Goal: Task Accomplishment & Management: Manage account settings

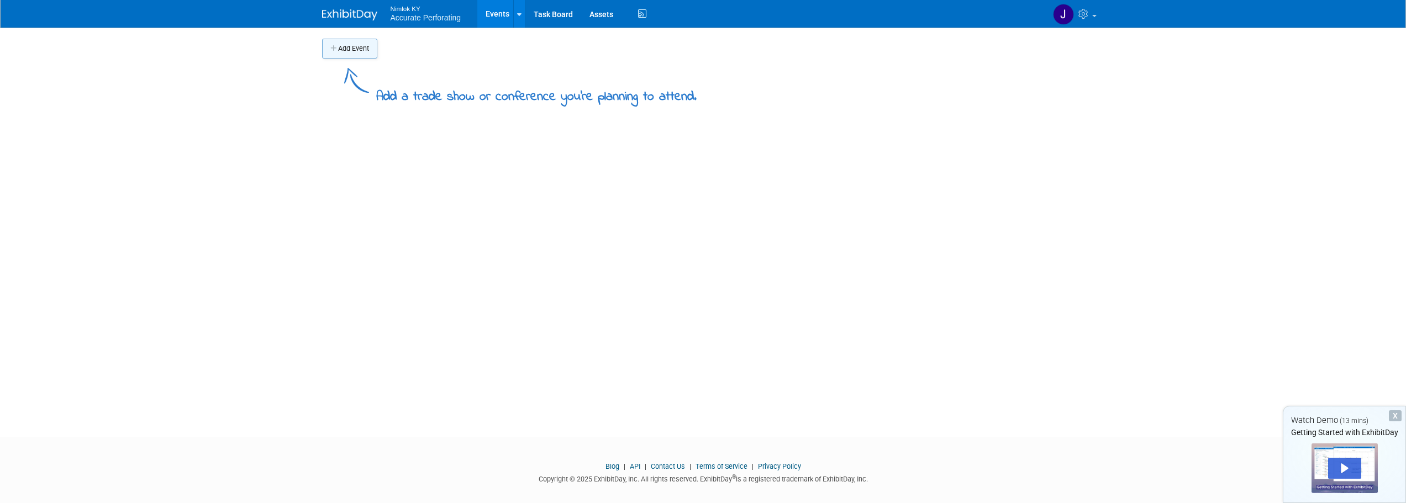
click at [359, 43] on button "Add Event" at bounding box center [349, 49] width 55 height 20
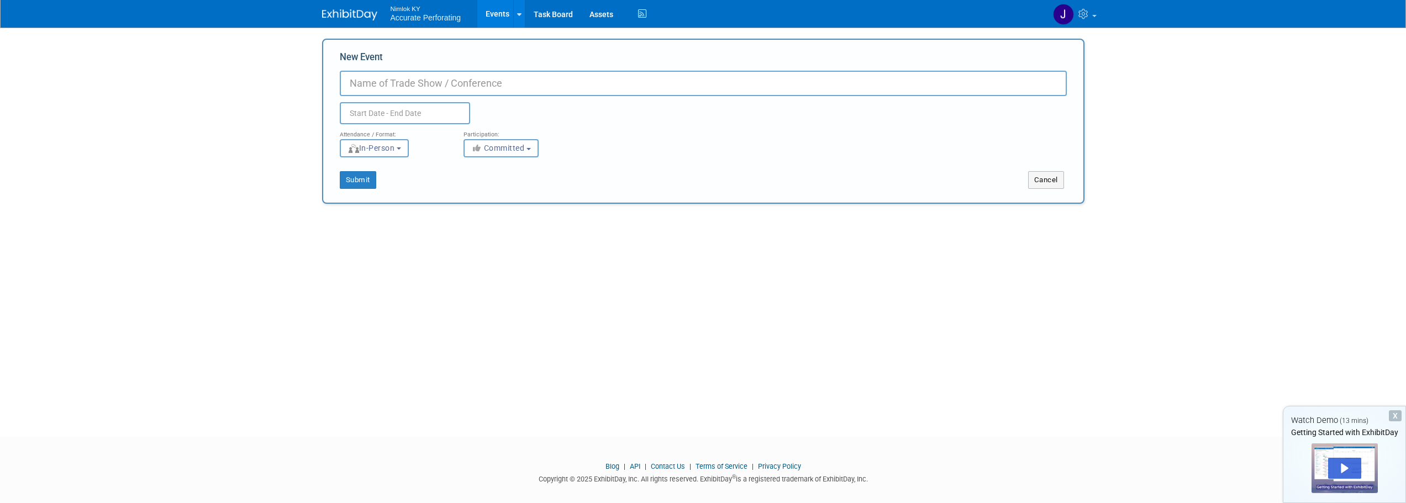
paste input "Powergen"
type input "Powergen"
click at [394, 110] on input "text" at bounding box center [405, 113] width 130 height 22
click at [435, 133] on select "January February March April May June July August September October November De…" at bounding box center [408, 136] width 64 height 14
click at [376, 129] on select "January February March April May June July August September October November De…" at bounding box center [408, 136] width 64 height 14
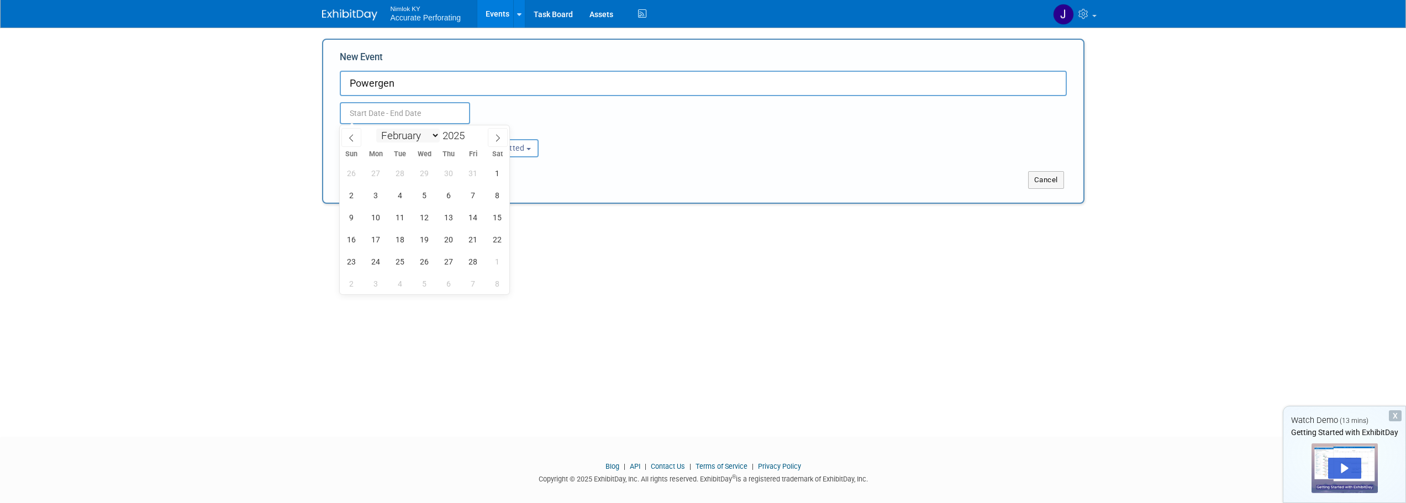
click at [432, 135] on select "January February March April May June July August September October November De…" at bounding box center [408, 136] width 64 height 14
select select "0"
click at [376, 129] on select "January February March April May June July August September October November De…" at bounding box center [408, 136] width 64 height 14
click at [454, 138] on input "2025" at bounding box center [456, 135] width 33 height 13
click at [469, 134] on span at bounding box center [469, 132] width 8 height 7
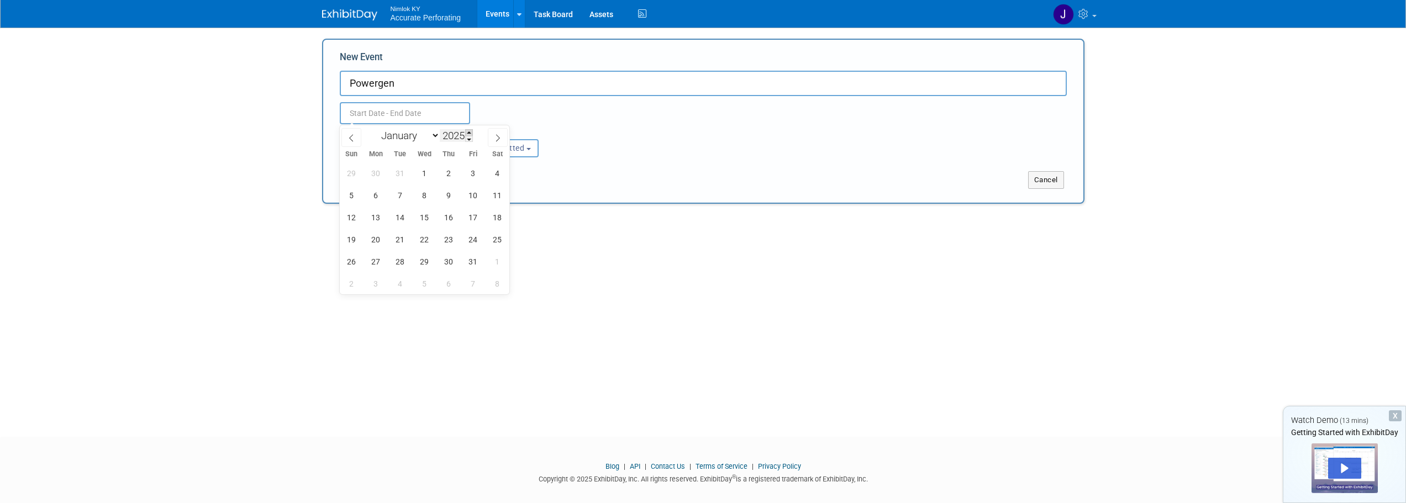
type input "2026"
click at [402, 234] on span "20" at bounding box center [401, 240] width 22 height 22
click at [448, 244] on span "22" at bounding box center [449, 240] width 22 height 22
type input "[DATE] to [DATE]"
click at [717, 313] on div "Add Event Add a trade show or conference you're planning to attend. New Event P…" at bounding box center [703, 223] width 779 height 390
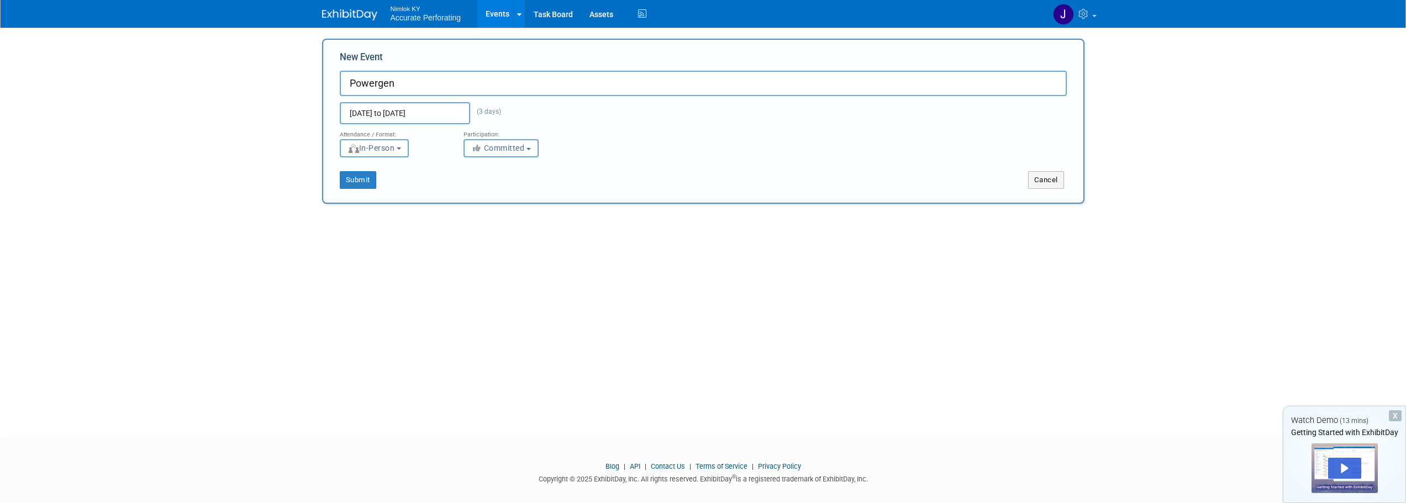
click at [534, 142] on button "Committed" at bounding box center [501, 148] width 75 height 18
click at [395, 156] on button "In-Person" at bounding box center [374, 148] width 69 height 18
click at [398, 165] on label "In-Person" at bounding box center [378, 171] width 64 height 15
click at [350, 168] on input "In-Person" at bounding box center [346, 171] width 7 height 7
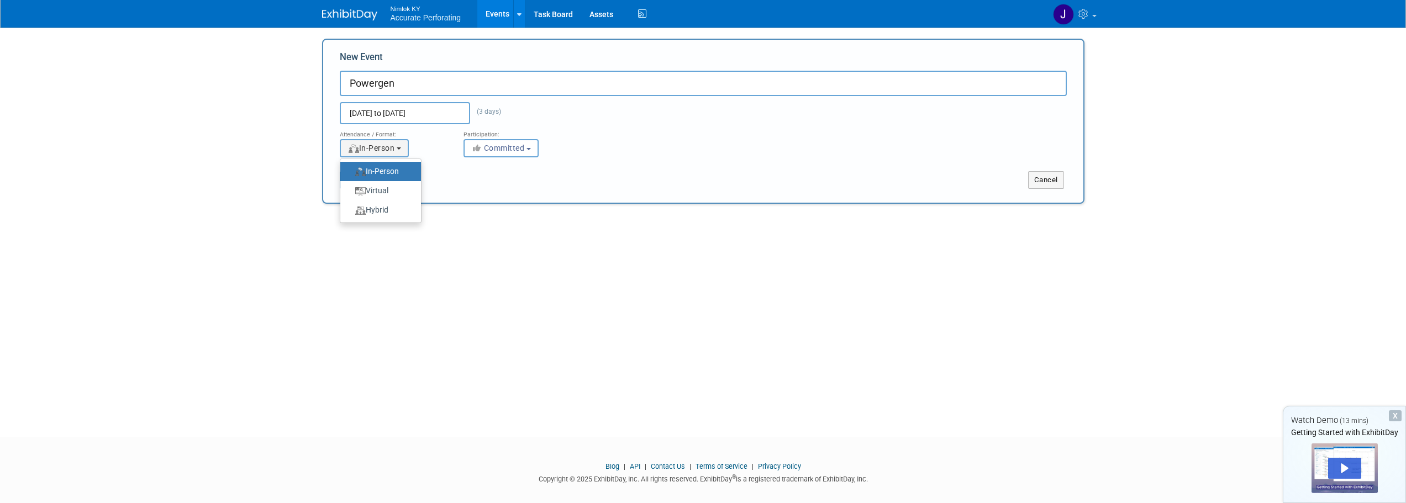
click at [588, 228] on div "Add Event Add a trade show or conference you're planning to attend. New Event P…" at bounding box center [703, 223] width 779 height 390
click at [348, 182] on button "Submit" at bounding box center [358, 180] width 36 height 18
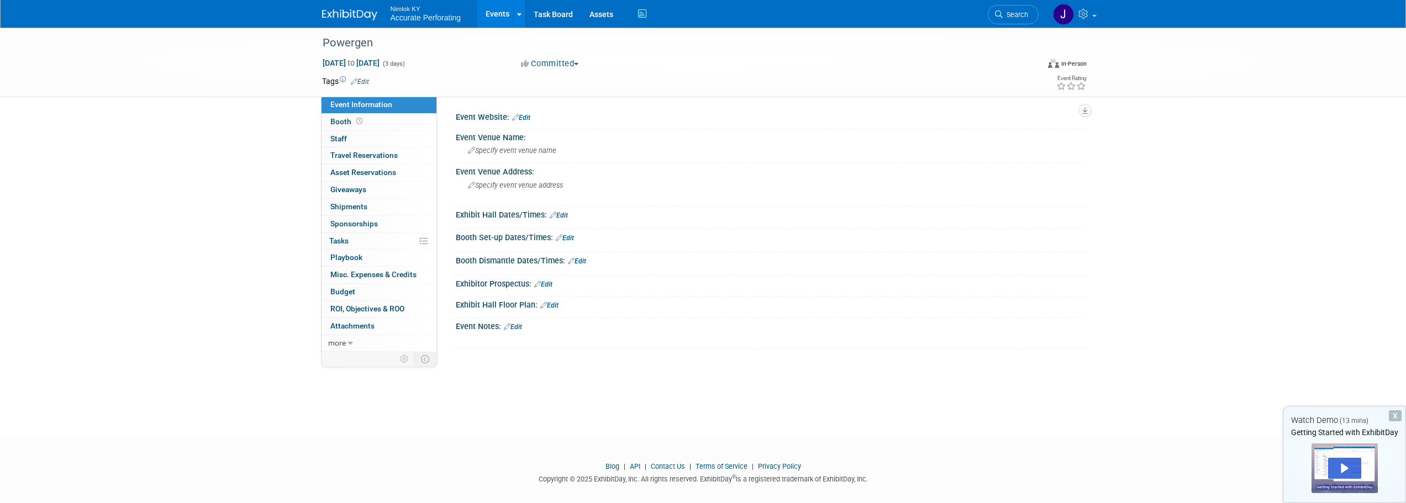
click at [523, 117] on link "Edit" at bounding box center [521, 118] width 18 height 8
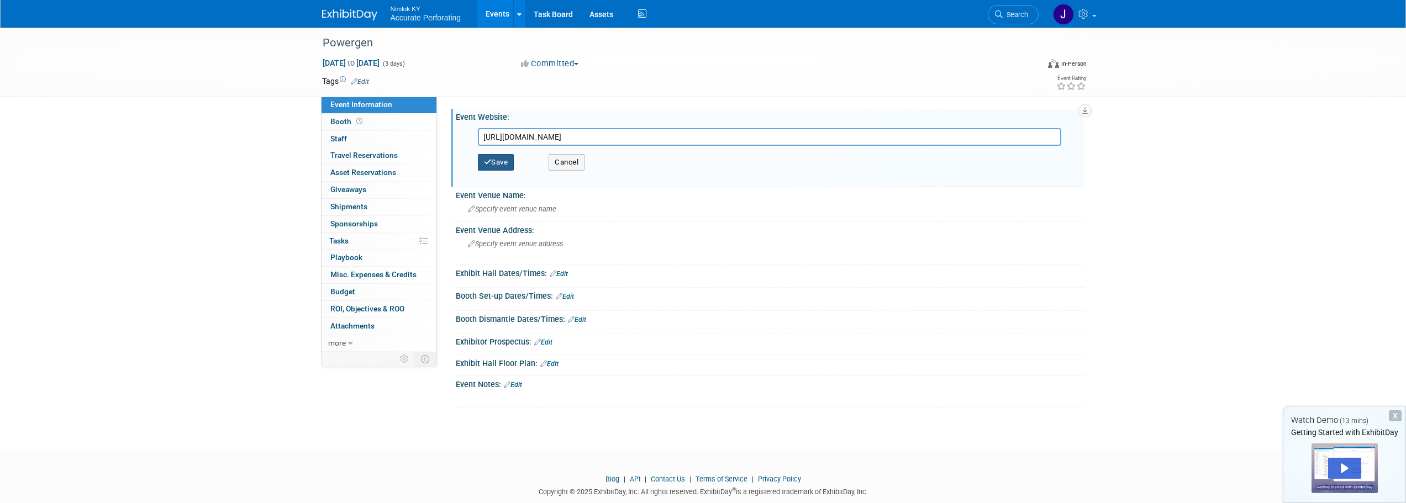
type input "[URL][DOMAIN_NAME]"
click at [499, 169] on button "Save" at bounding box center [496, 162] width 36 height 17
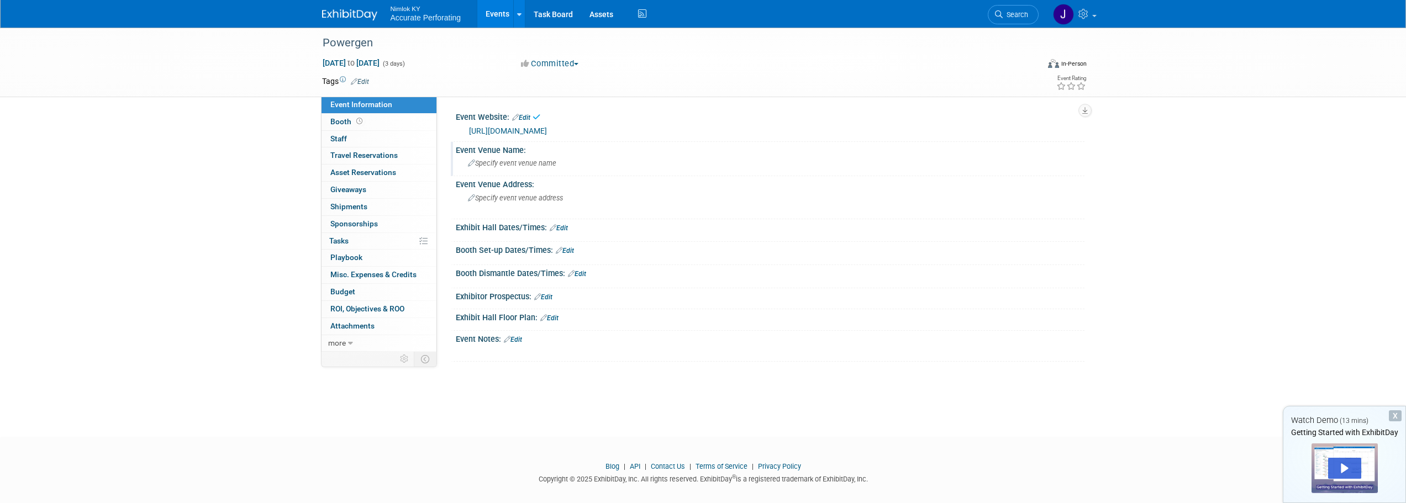
click at [509, 162] on span "Specify event venue name" at bounding box center [512, 163] width 88 height 8
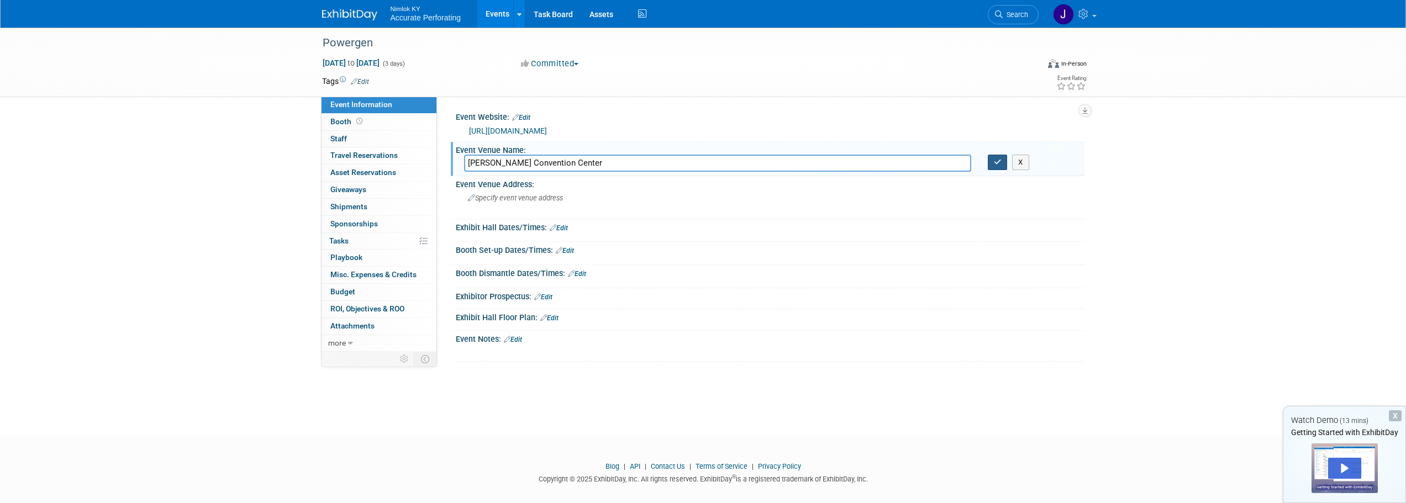
type input "[PERSON_NAME] Convention Center"
click at [994, 162] on icon "button" at bounding box center [998, 162] width 8 height 7
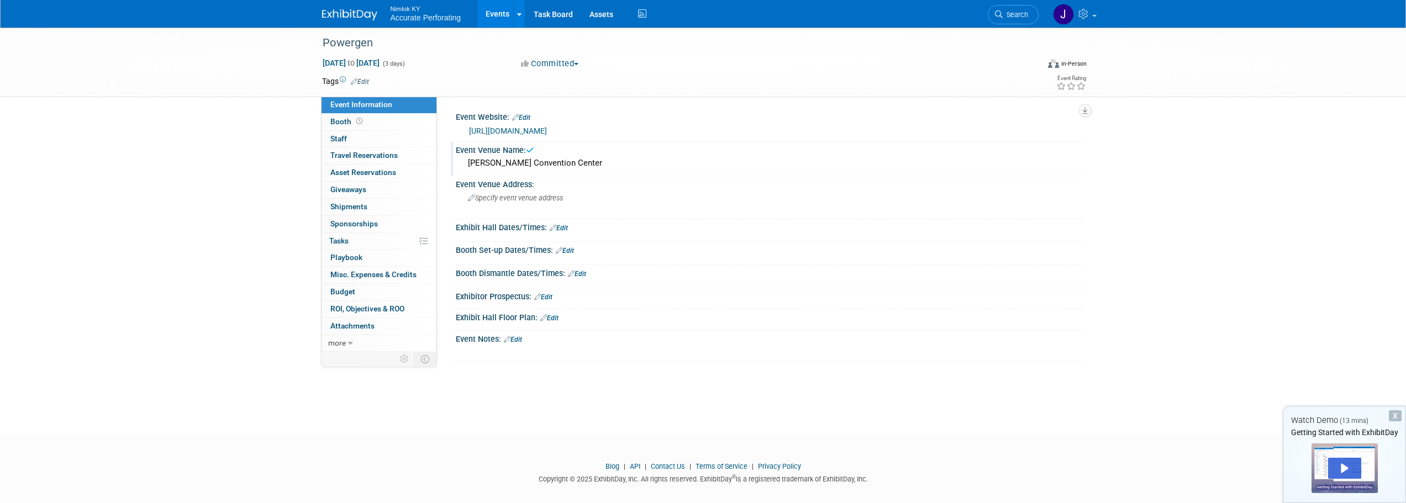
click at [598, 164] on div "[PERSON_NAME] Convention Center" at bounding box center [770, 163] width 612 height 17
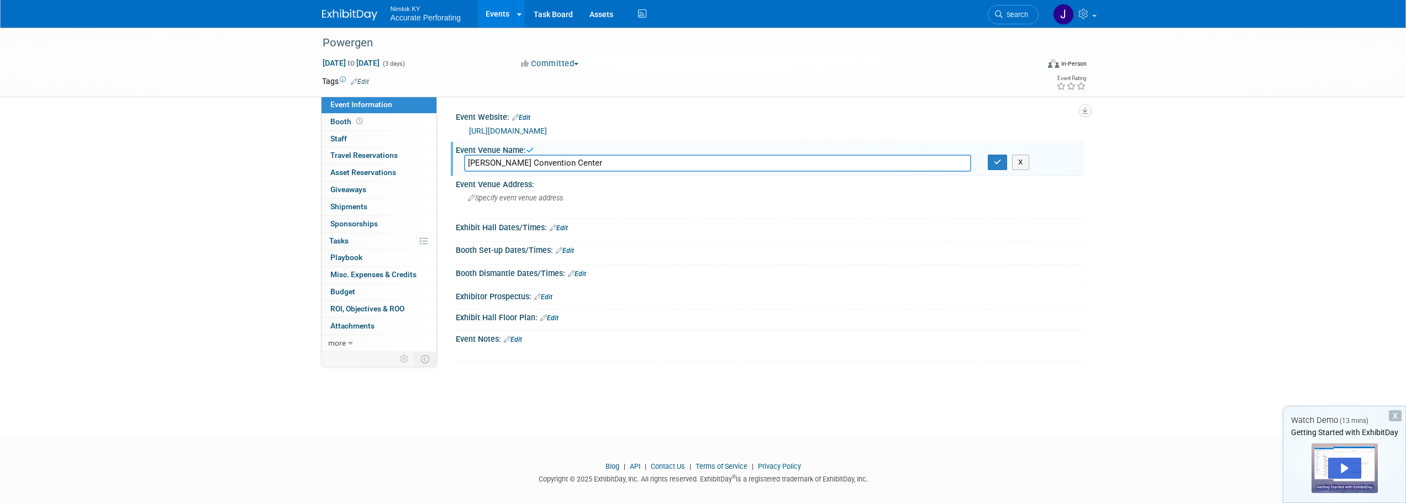
click at [598, 164] on input "[PERSON_NAME] Convention Center" at bounding box center [717, 163] width 507 height 17
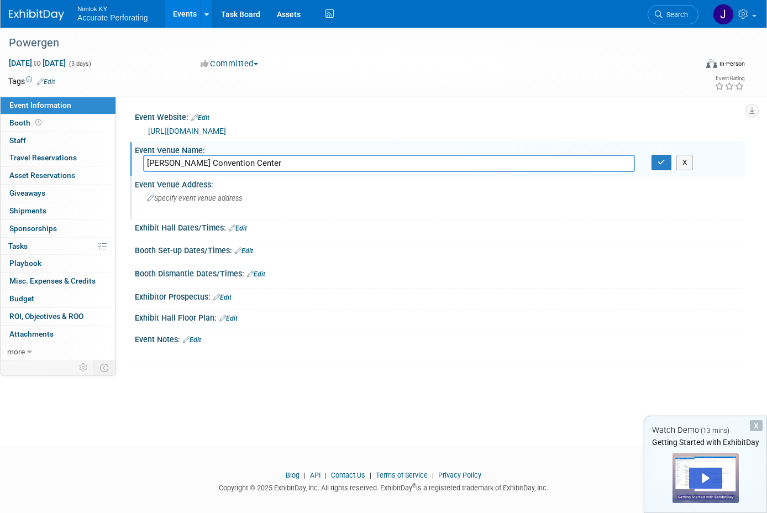
click at [199, 200] on span "Specify event venue address" at bounding box center [194, 198] width 95 height 8
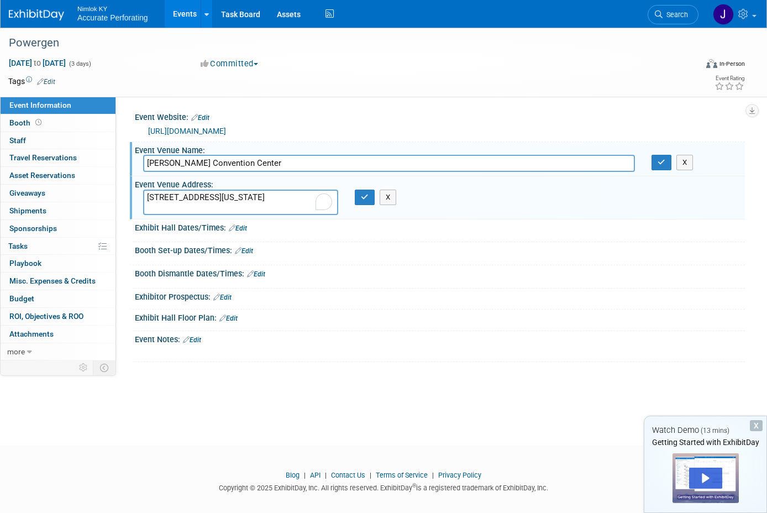
click at [147, 209] on textarea "900 E. Market Street San Antonio, Texas 78205" at bounding box center [240, 202] width 195 height 25
click at [281, 212] on textarea "[STREET_ADDRESS][US_STATE]" at bounding box center [240, 202] width 195 height 25
type textarea "[STREET_ADDRESS][US_STATE]"
click at [369, 199] on button "button" at bounding box center [365, 197] width 20 height 15
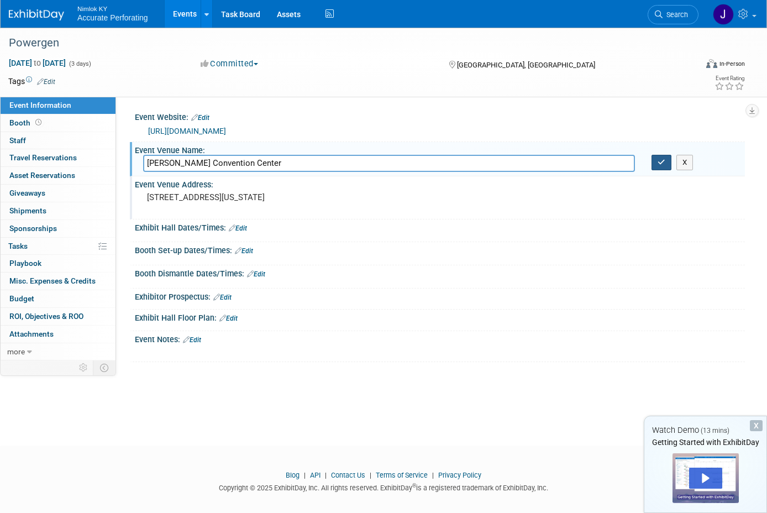
click at [665, 160] on button "button" at bounding box center [661, 162] width 20 height 15
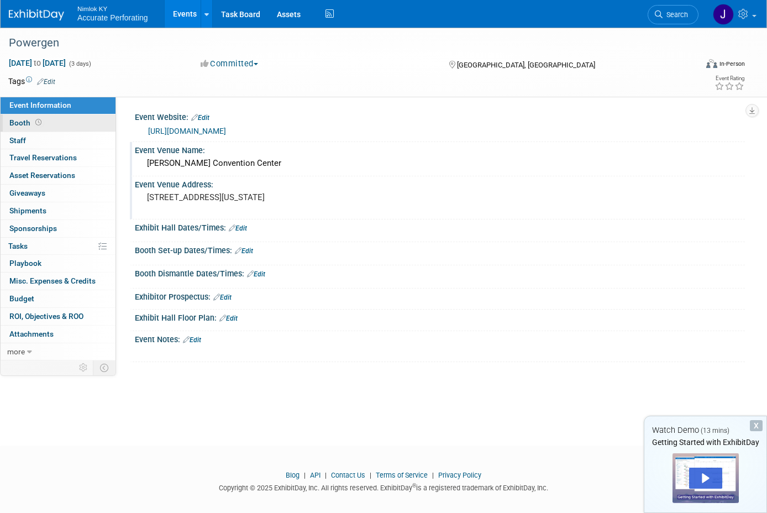
click at [13, 121] on span "Booth" at bounding box center [26, 122] width 34 height 9
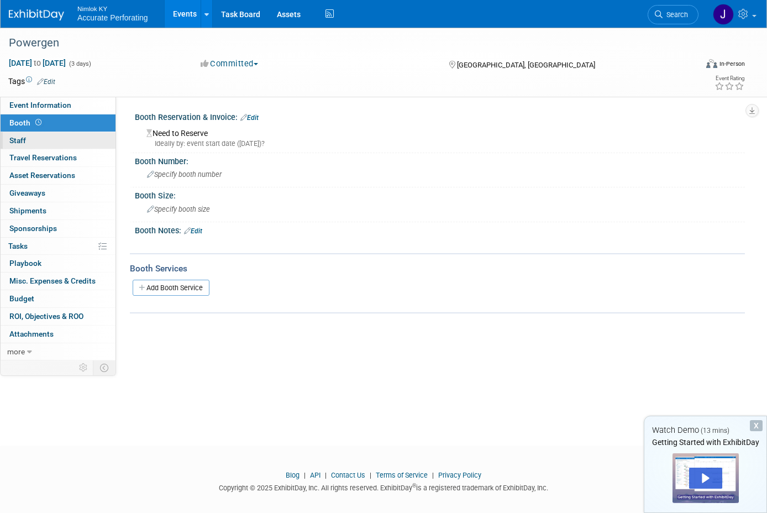
click at [50, 139] on link "0 Staff 0" at bounding box center [58, 140] width 115 height 17
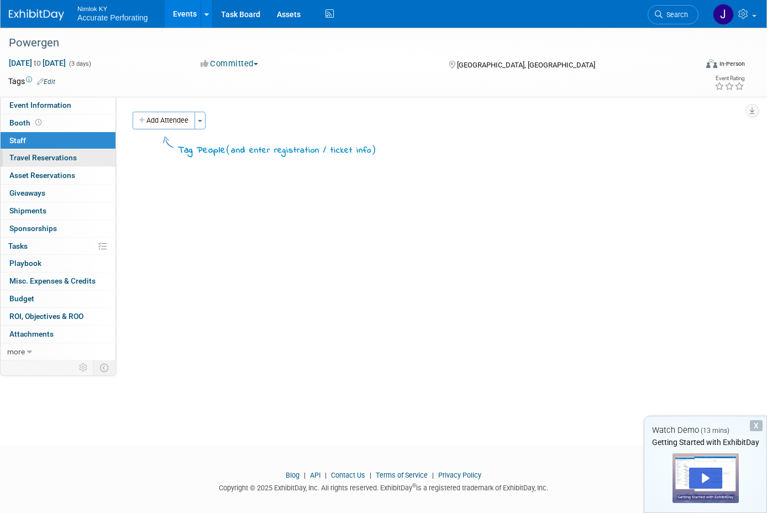
click at [52, 156] on span "Travel Reservations 0" at bounding box center [42, 157] width 67 height 9
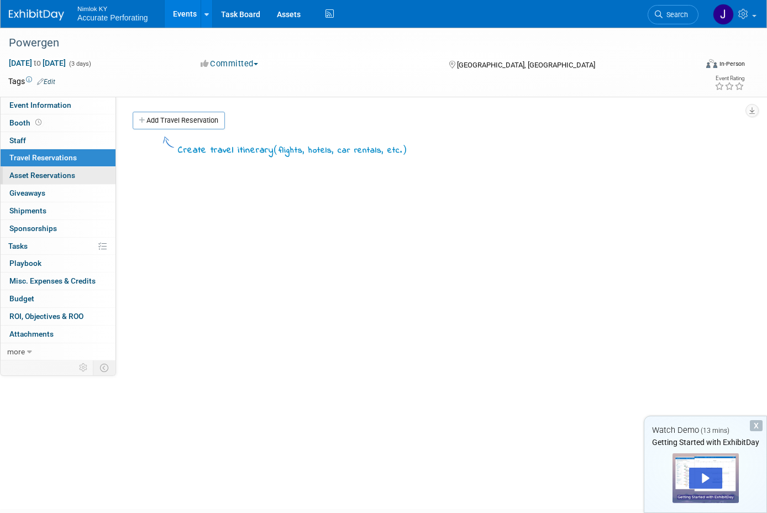
click at [59, 175] on span "Asset Reservations 0" at bounding box center [42, 175] width 66 height 9
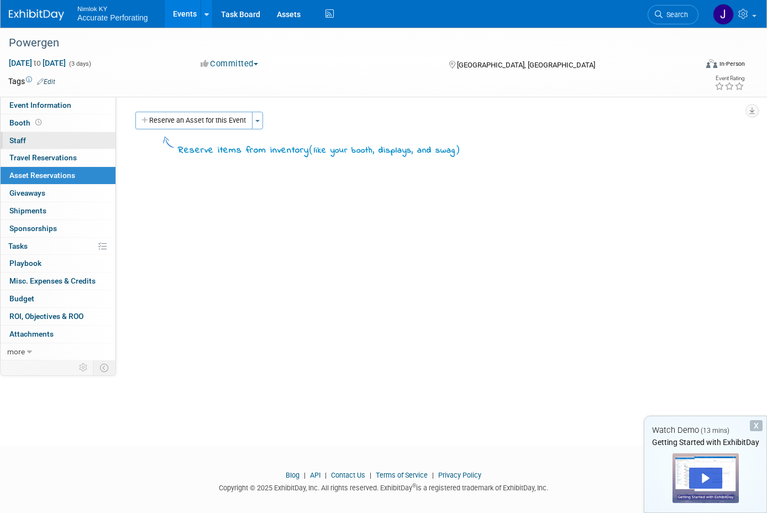
click at [34, 143] on link "0 Staff 0" at bounding box center [58, 140] width 115 height 17
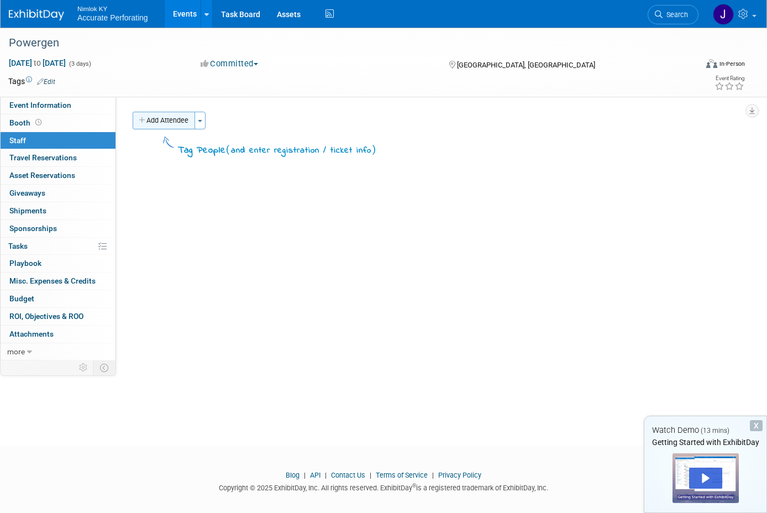
click at [176, 120] on button "Add Attendee" at bounding box center [164, 121] width 62 height 18
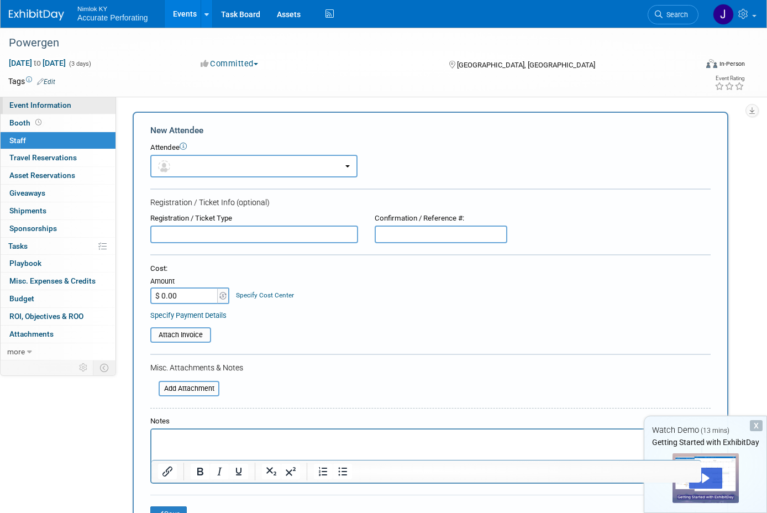
click at [46, 109] on span "Event Information" at bounding box center [40, 105] width 62 height 9
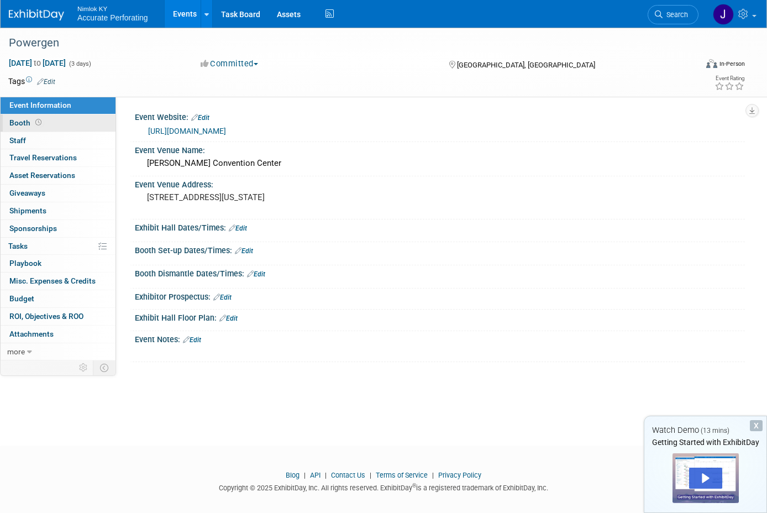
click at [18, 123] on span "Booth" at bounding box center [26, 122] width 34 height 9
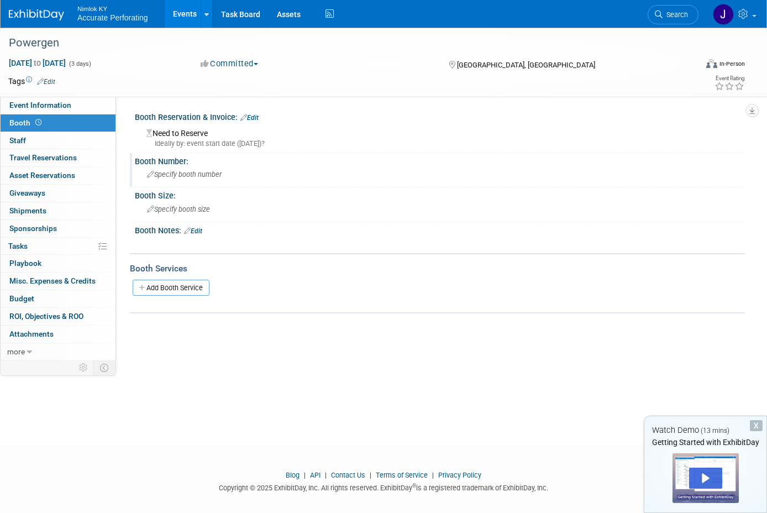
click at [172, 177] on span "Specify booth number" at bounding box center [184, 174] width 75 height 8
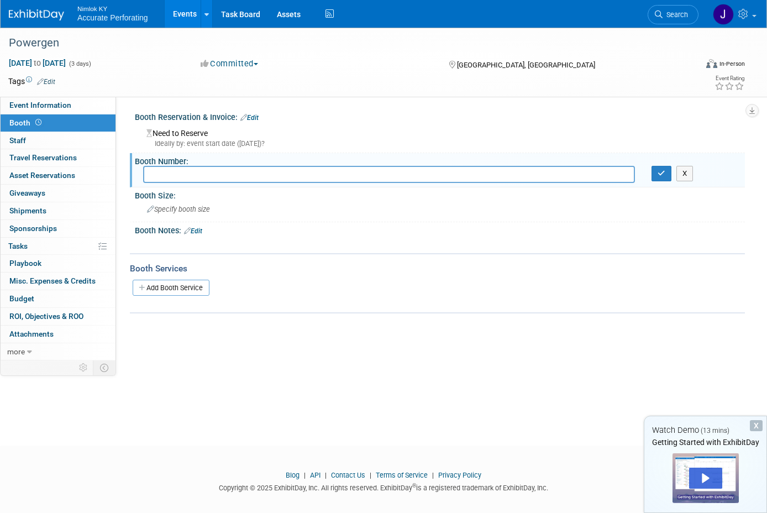
click at [122, 149] on div "Event Website: Edit [URL][DOMAIN_NAME] Event Venue Name: Edit Edit X" at bounding box center [430, 229] width 629 height 264
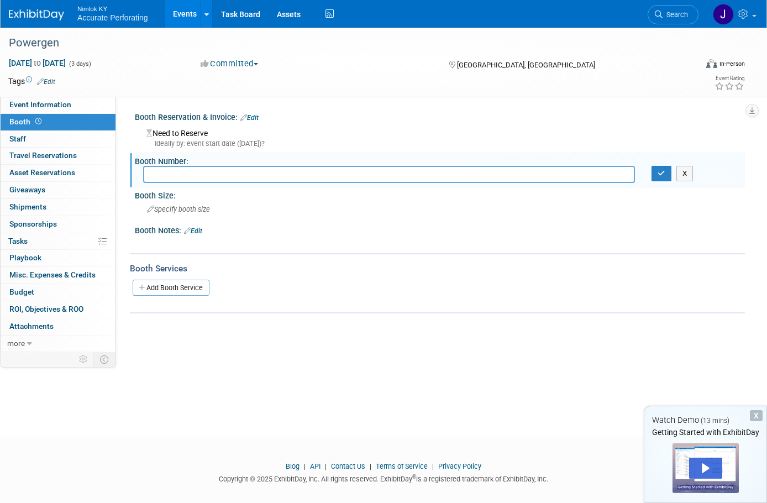
click at [198, 175] on input "text" at bounding box center [389, 174] width 492 height 17
type input "1030"
click at [666, 176] on button "button" at bounding box center [661, 173] width 20 height 15
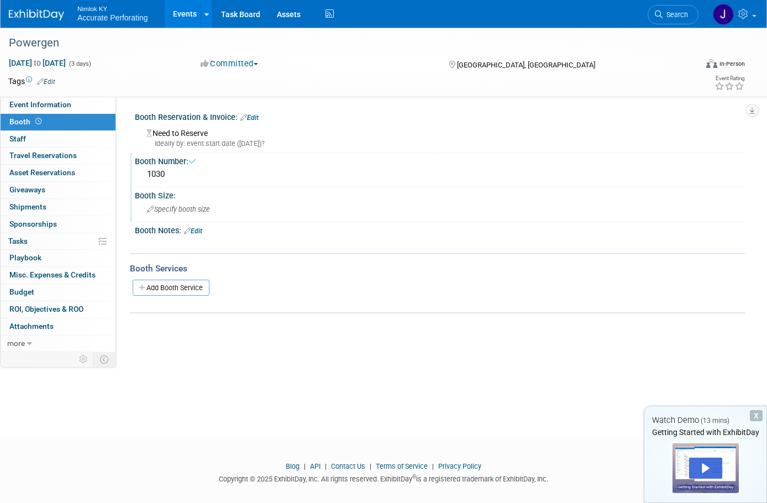
click at [163, 217] on div "Specify booth size" at bounding box center [439, 209] width 593 height 17
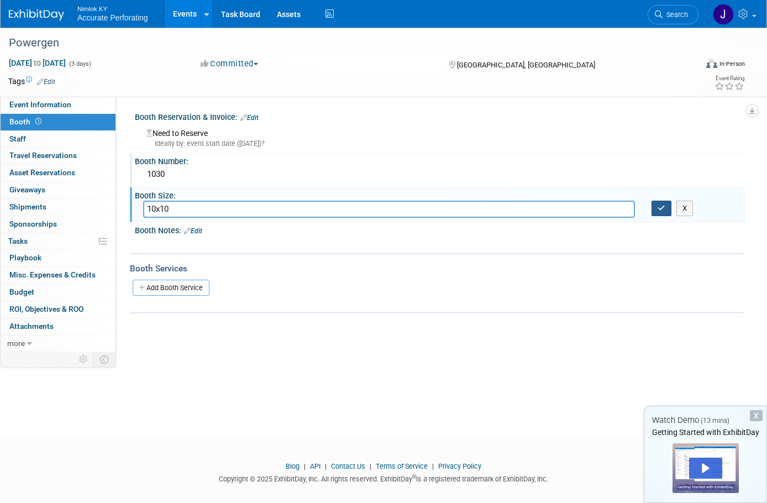
type input "10x10"
click at [658, 212] on button "button" at bounding box center [661, 208] width 20 height 15
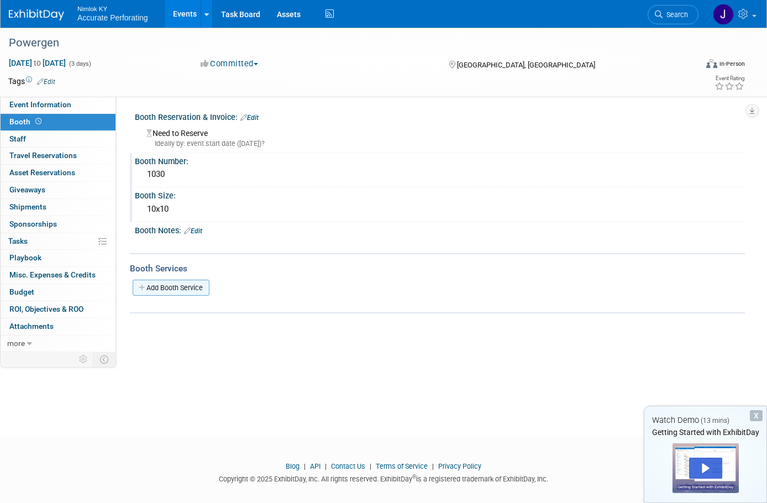
click at [169, 291] on link "Add Booth Service" at bounding box center [171, 288] width 77 height 16
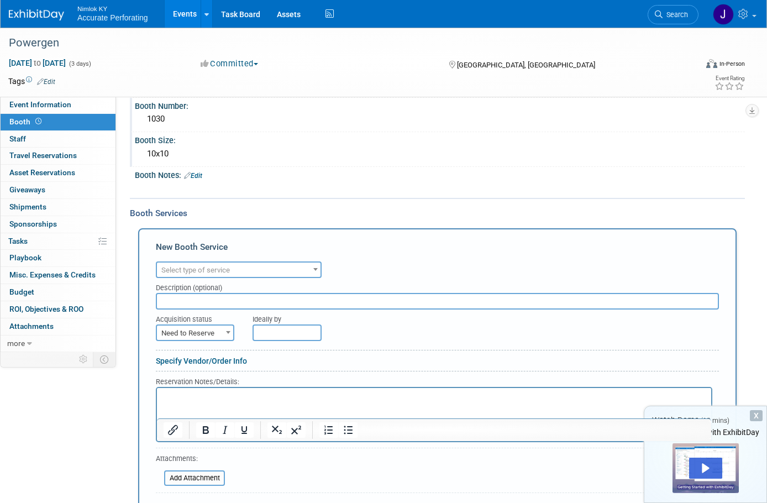
scroll to position [229, 0]
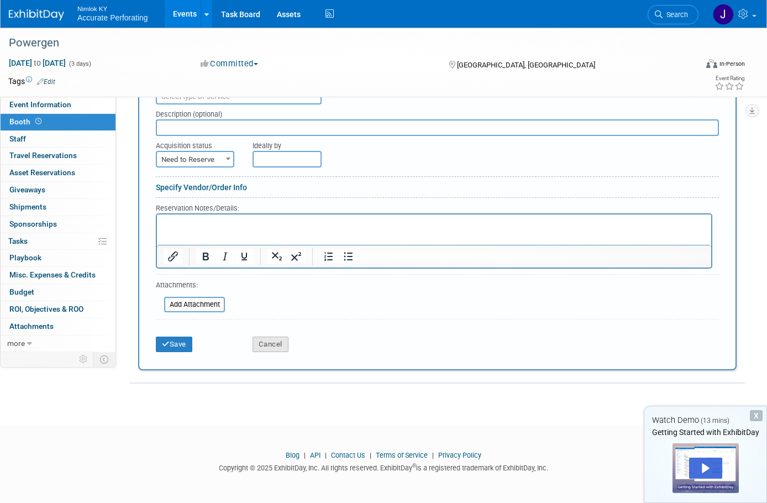
click at [281, 346] on button "Cancel" at bounding box center [271, 344] width 36 height 15
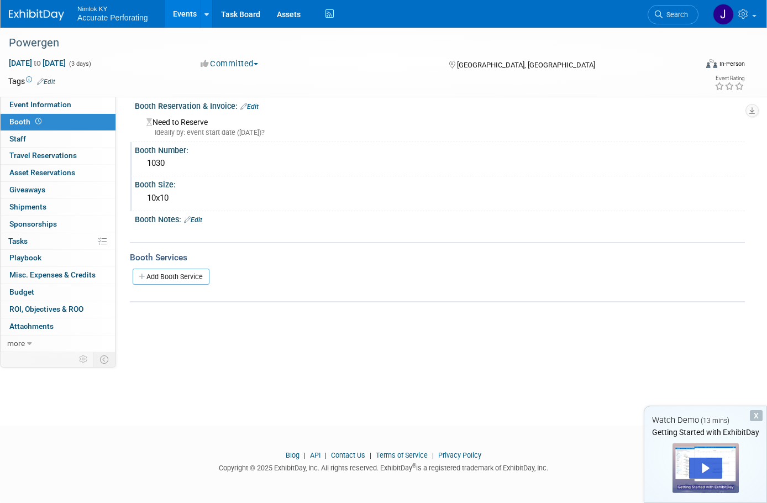
scroll to position [0, 0]
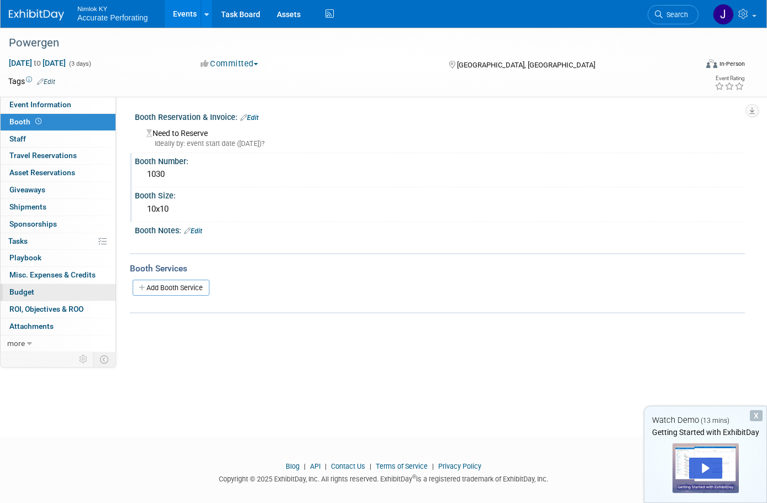
click at [30, 291] on span "Budget" at bounding box center [21, 291] width 25 height 9
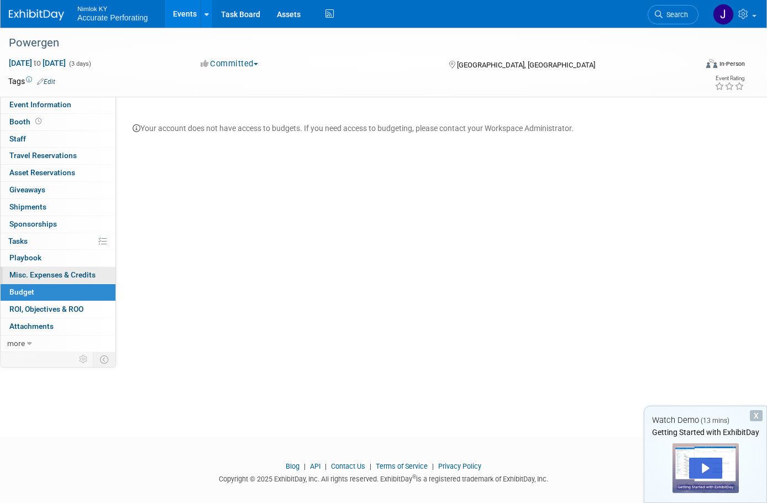
click at [40, 267] on link "0 Misc. Expenses & Credits 0" at bounding box center [58, 275] width 115 height 17
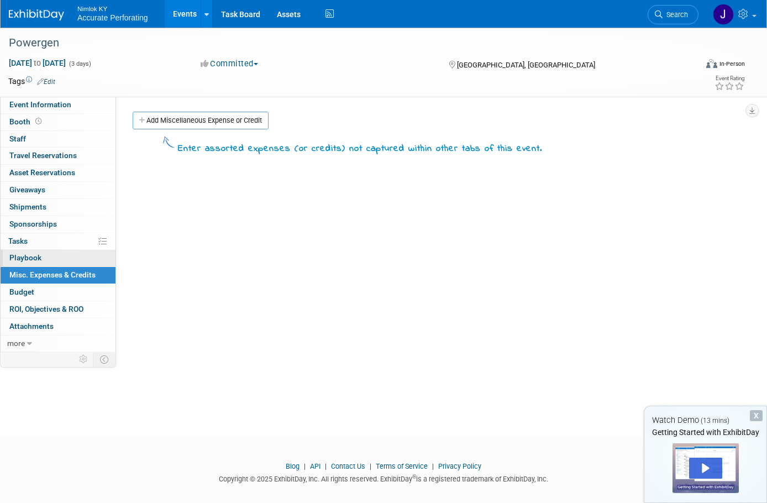
click at [37, 265] on link "0 Playbook 0" at bounding box center [58, 258] width 115 height 17
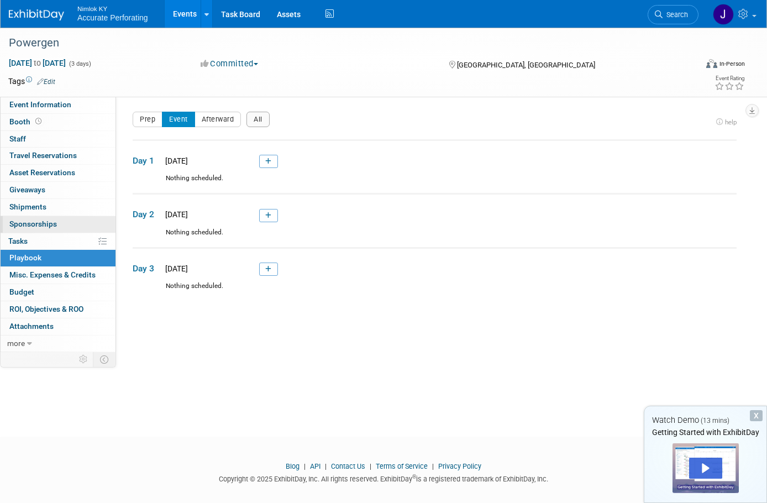
click at [28, 228] on span "Sponsorships 0" at bounding box center [33, 223] width 48 height 9
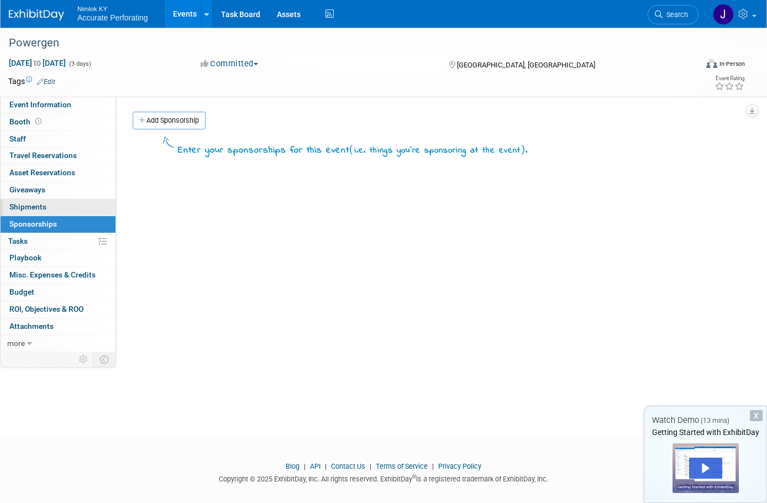
click at [29, 207] on span "Shipments 0" at bounding box center [27, 206] width 37 height 9
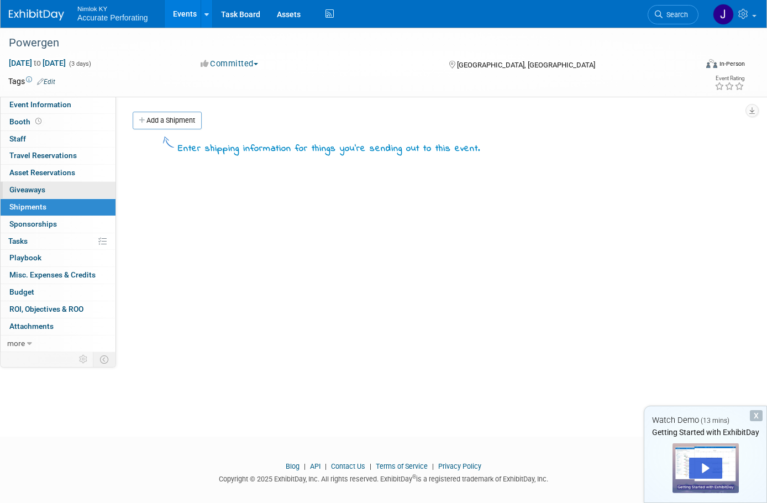
click at [30, 191] on span "Giveaways 0" at bounding box center [27, 189] width 36 height 9
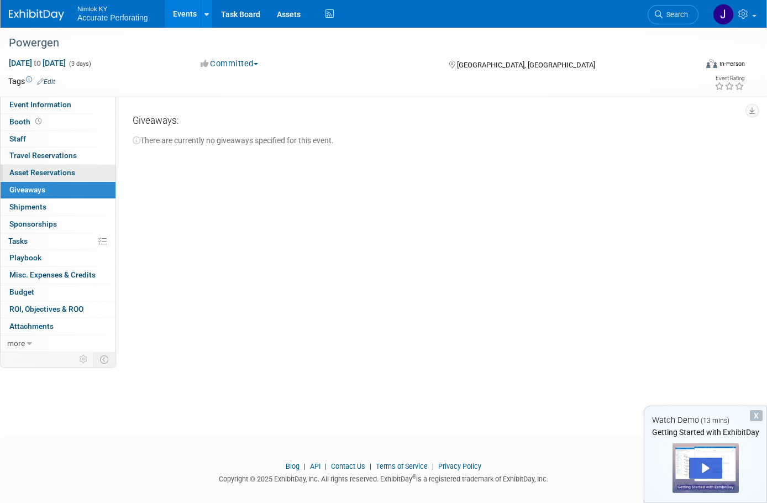
click at [31, 172] on span "Asset Reservations 0" at bounding box center [42, 172] width 66 height 9
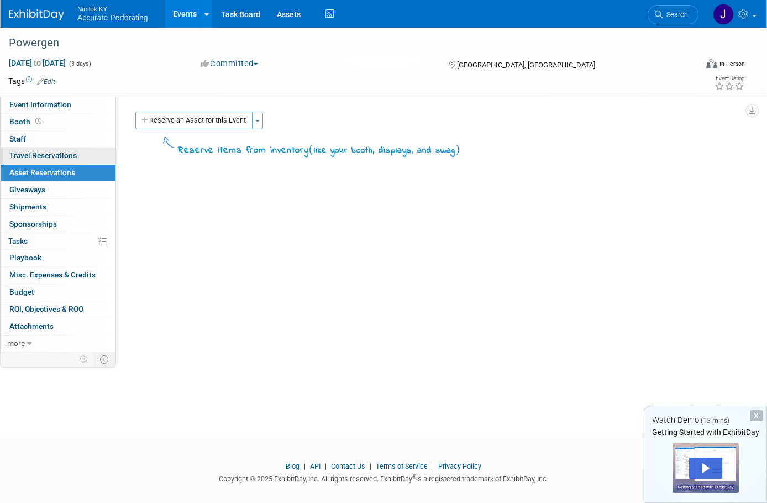
click at [32, 161] on link "0 Travel Reservations 0" at bounding box center [58, 156] width 115 height 17
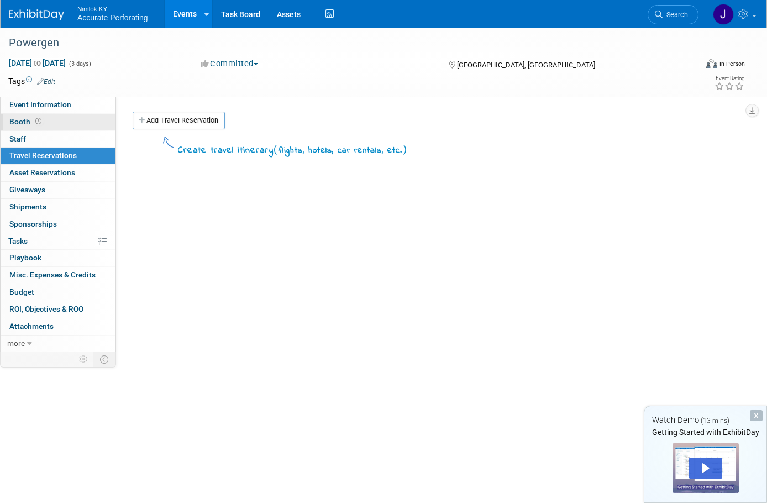
click at [29, 123] on span "Booth" at bounding box center [26, 121] width 34 height 9
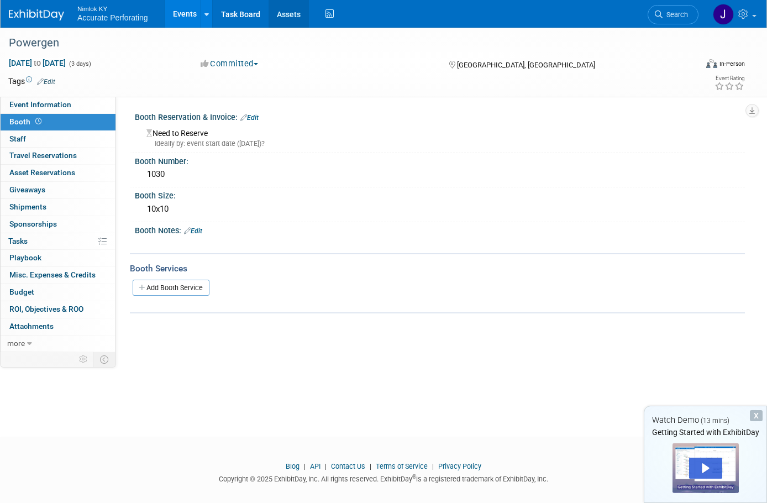
click at [282, 22] on link "Assets" at bounding box center [289, 14] width 40 height 28
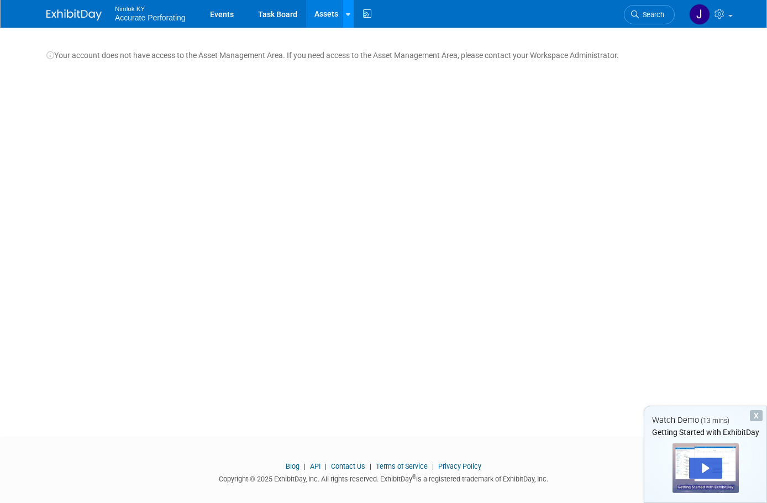
click at [346, 15] on icon at bounding box center [348, 14] width 4 height 7
click at [342, 21] on link at bounding box center [348, 14] width 12 height 28
click at [217, 15] on link "Events" at bounding box center [222, 14] width 40 height 28
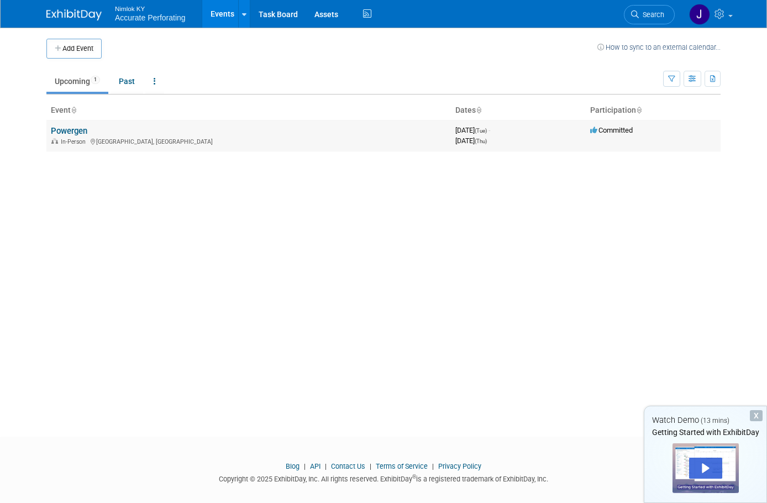
click at [62, 127] on link "Powergen" at bounding box center [69, 131] width 36 height 10
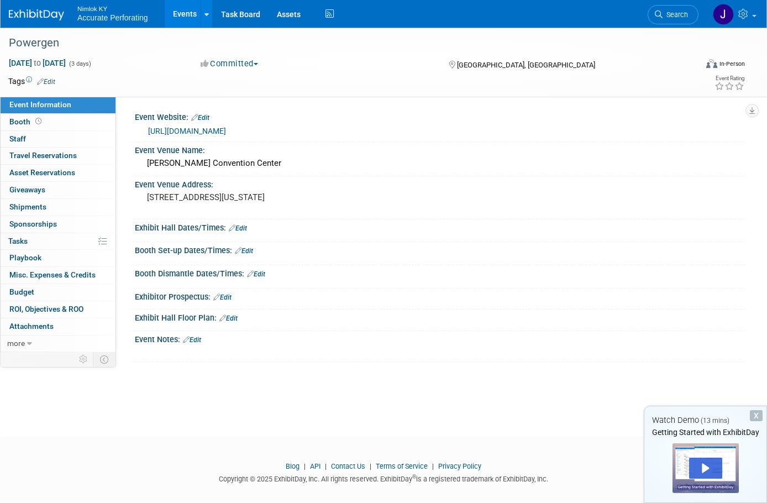
click at [232, 318] on link "Edit" at bounding box center [228, 318] width 18 height 8
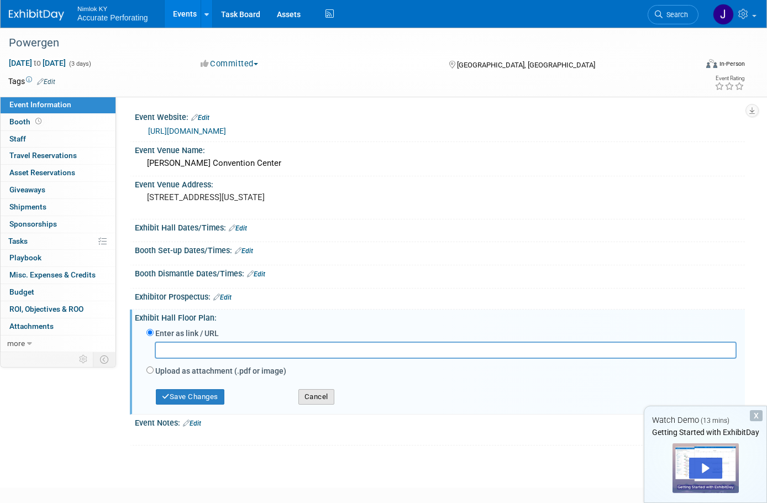
click at [306, 394] on button "Cancel" at bounding box center [316, 396] width 36 height 15
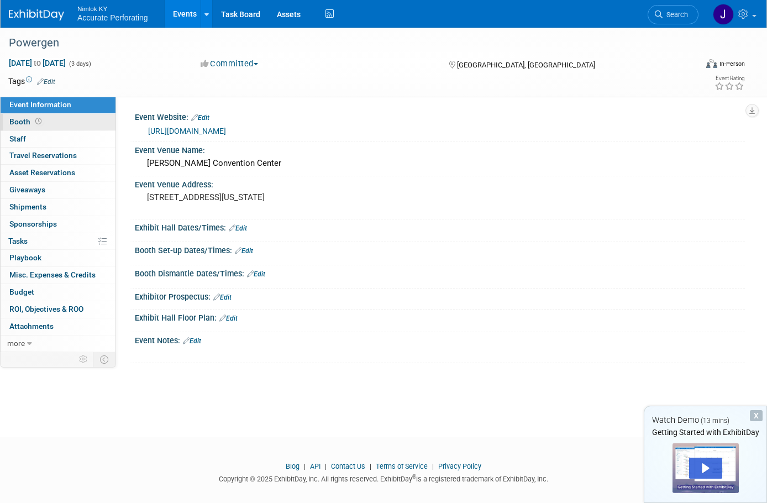
click at [70, 122] on link "Booth" at bounding box center [58, 122] width 115 height 17
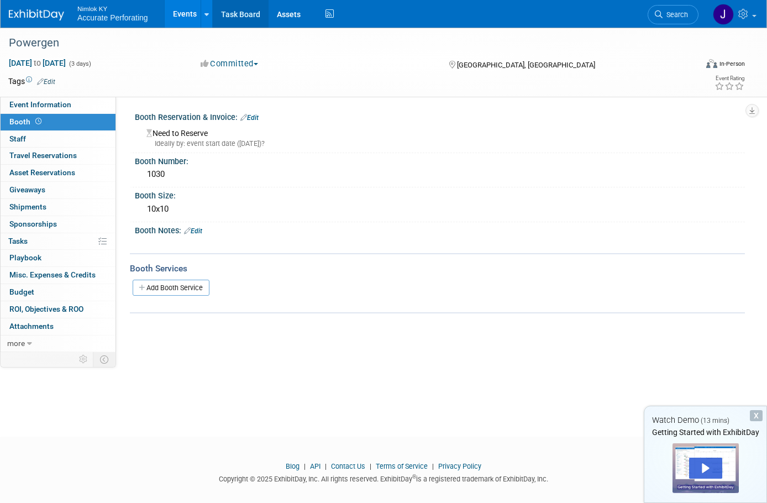
click at [240, 8] on link "Task Board" at bounding box center [241, 14] width 56 height 28
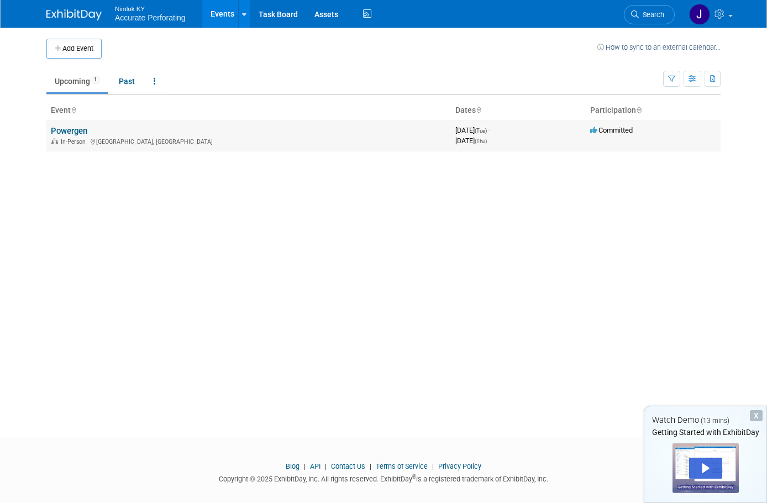
click at [52, 126] on link "Powergen" at bounding box center [69, 131] width 36 height 10
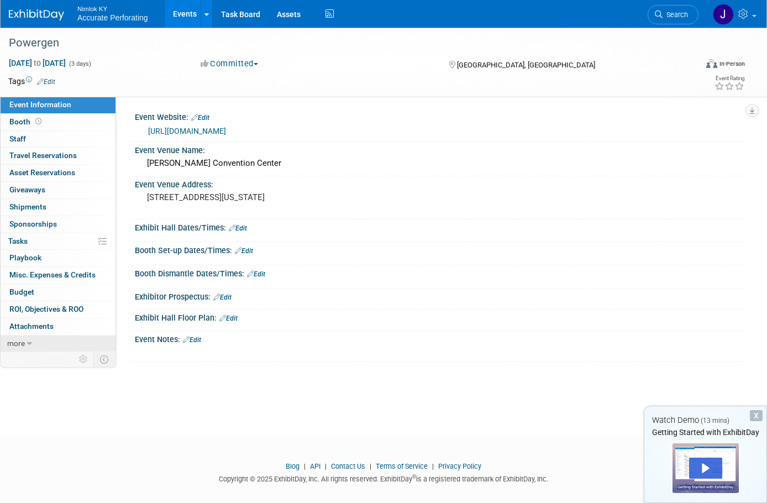
click at [19, 344] on span "more" at bounding box center [16, 343] width 18 height 9
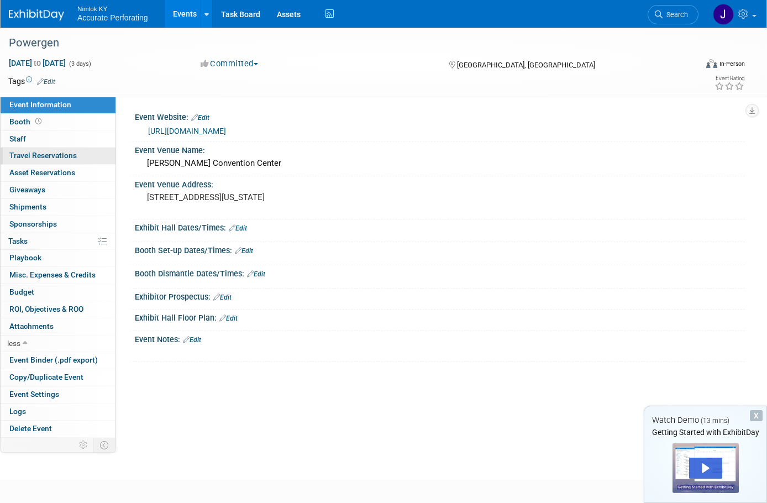
click at [66, 157] on span "Travel Reservations 0" at bounding box center [42, 155] width 67 height 9
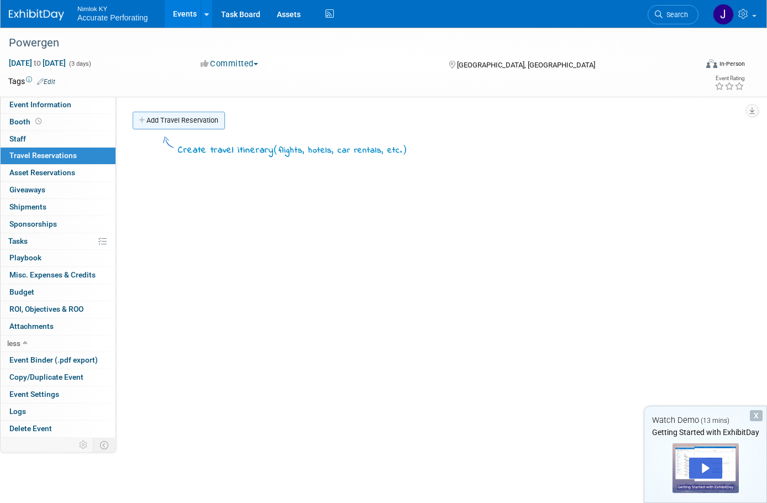
click at [188, 123] on link "Add Travel Reservation" at bounding box center [179, 121] width 92 height 18
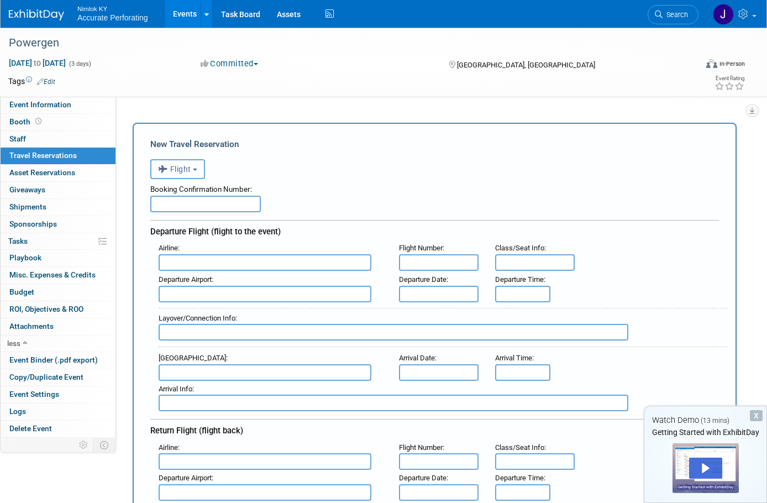
click at [201, 170] on button "Flight" at bounding box center [177, 169] width 55 height 20
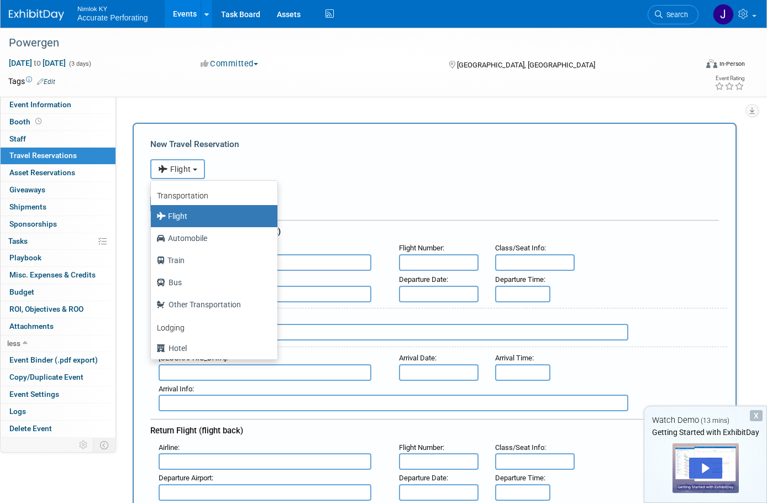
click at [201, 170] on button "Flight" at bounding box center [177, 169] width 55 height 20
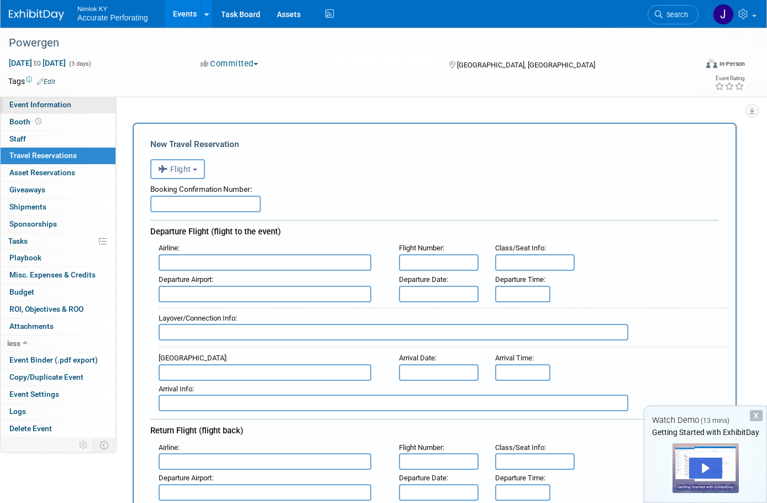
click at [22, 111] on link "Event Information" at bounding box center [58, 105] width 115 height 17
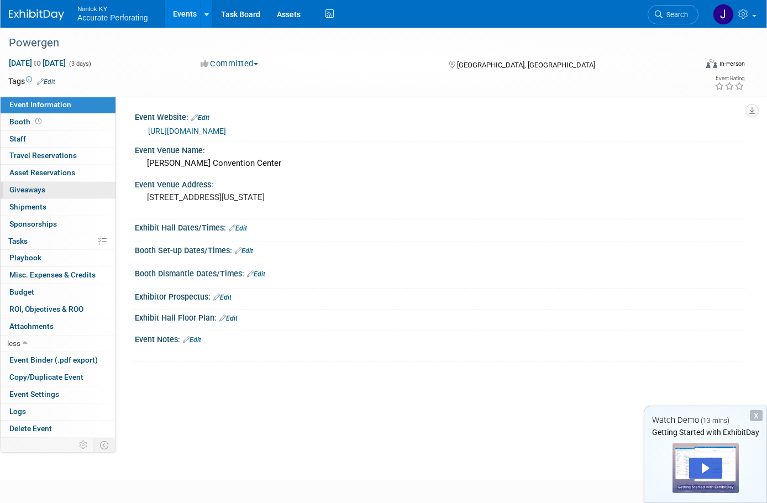
click at [36, 188] on span "Giveaways 0" at bounding box center [27, 189] width 36 height 9
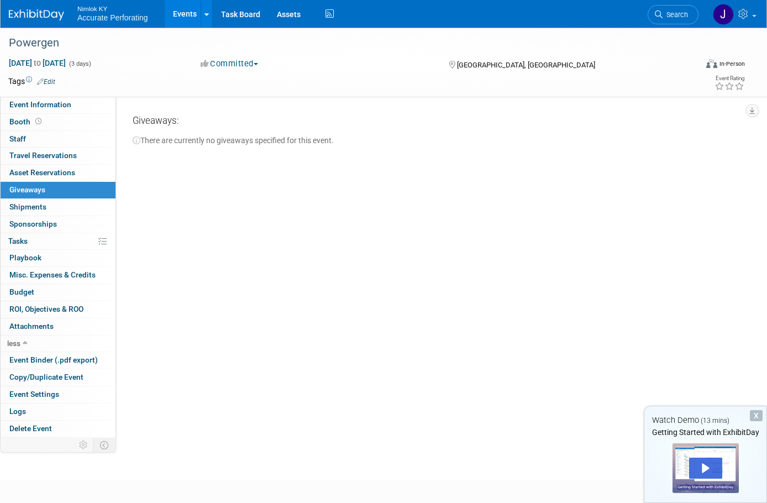
click at [265, 140] on div "There are currently no giveaways specified for this event." at bounding box center [435, 139] width 604 height 14
drag, startPoint x: 265, startPoint y: 140, endPoint x: 270, endPoint y: 154, distance: 14.7
click at [270, 154] on div "Event Website: Edit [URL][DOMAIN_NAME] Event Venue Name: Edit Edit X" at bounding box center [430, 267] width 629 height 341
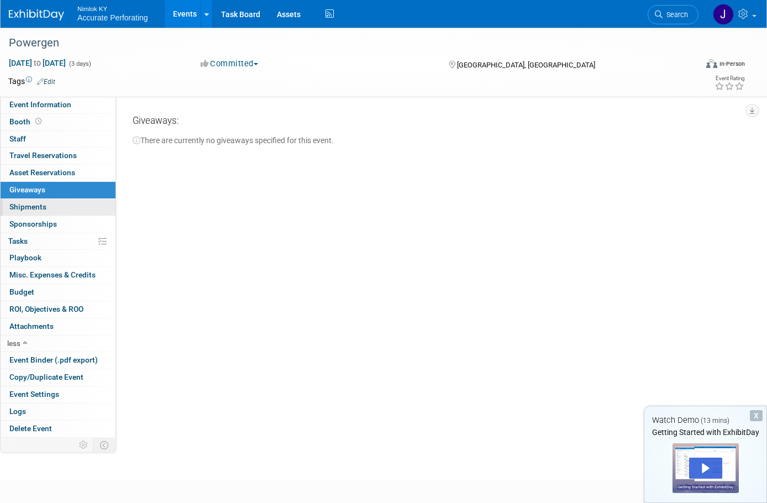
click at [8, 203] on link "0 Shipments 0" at bounding box center [58, 207] width 115 height 17
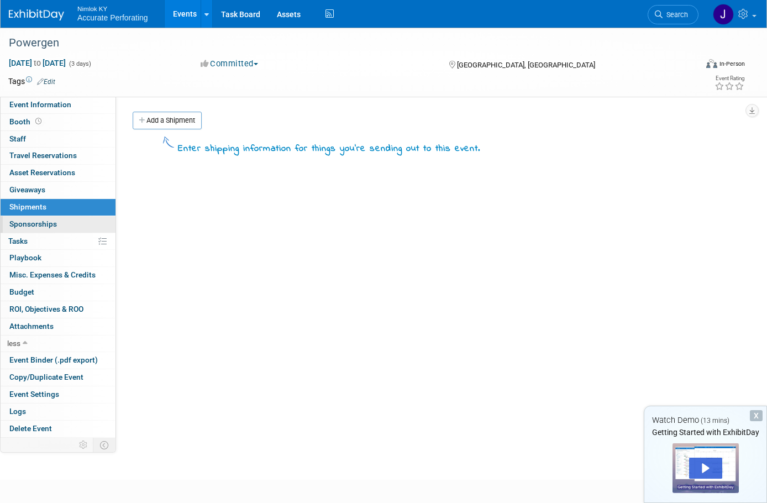
click at [36, 225] on span "Sponsorships 0" at bounding box center [33, 223] width 48 height 9
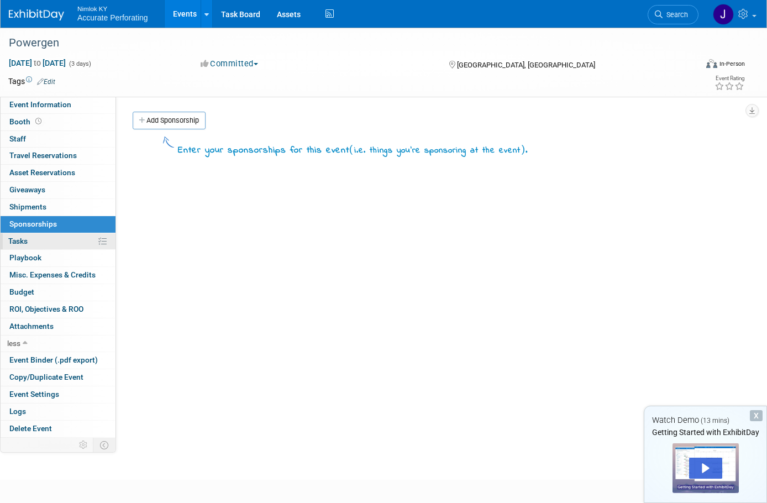
click at [49, 239] on link "0% Tasks 0%" at bounding box center [58, 241] width 115 height 17
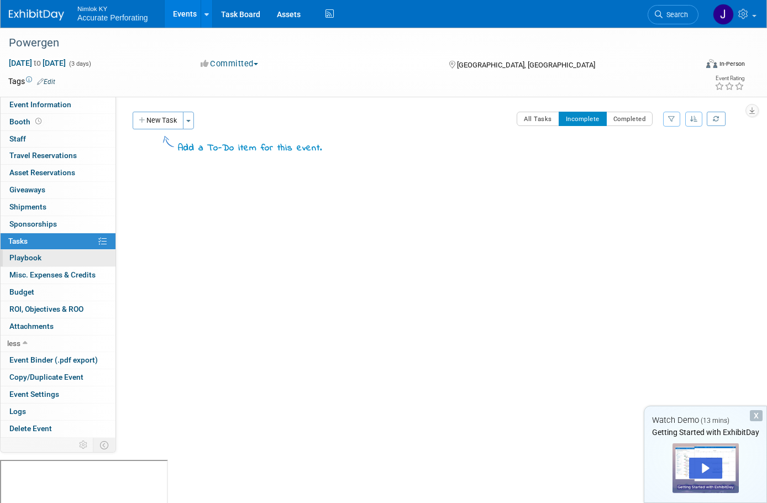
click at [43, 258] on link "0 Playbook 0" at bounding box center [58, 258] width 115 height 17
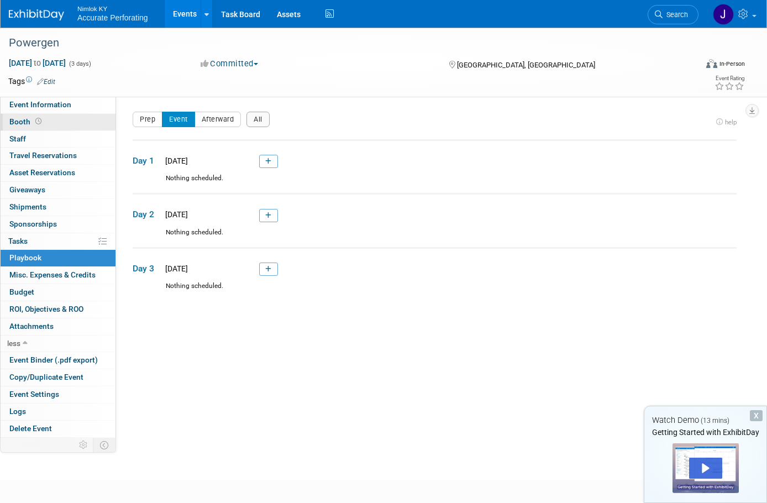
click at [65, 120] on link "Booth" at bounding box center [58, 122] width 115 height 17
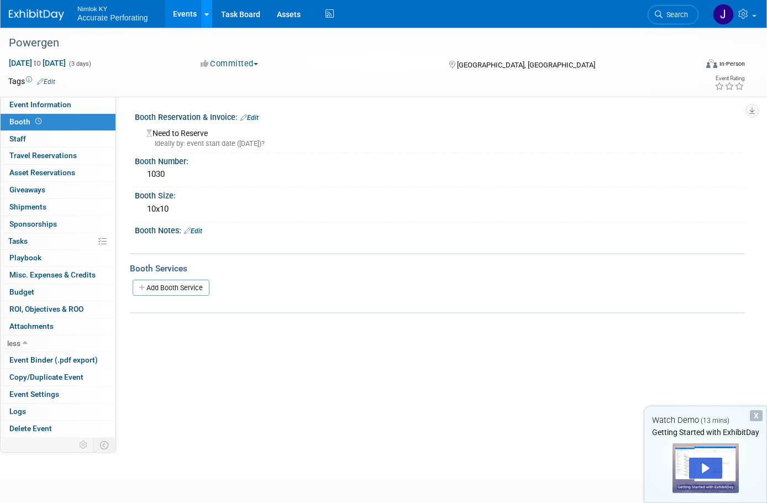
click at [209, 17] on link at bounding box center [207, 14] width 12 height 28
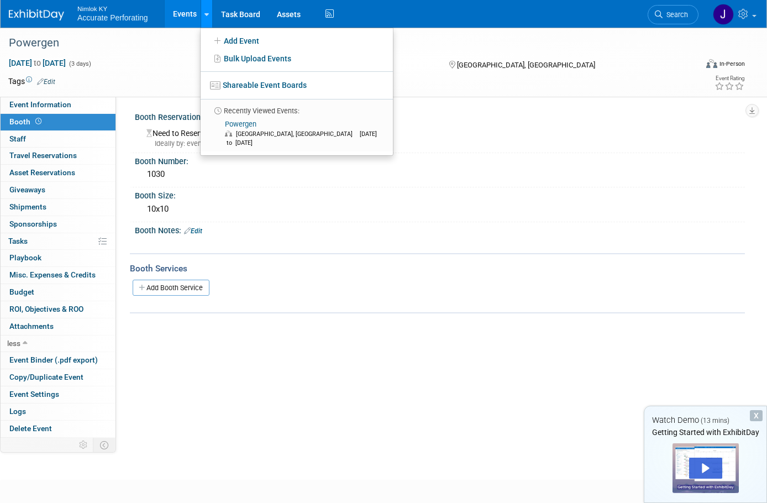
click at [209, 17] on link at bounding box center [207, 14] width 12 height 28
